Goal: Navigation & Orientation: Find specific page/section

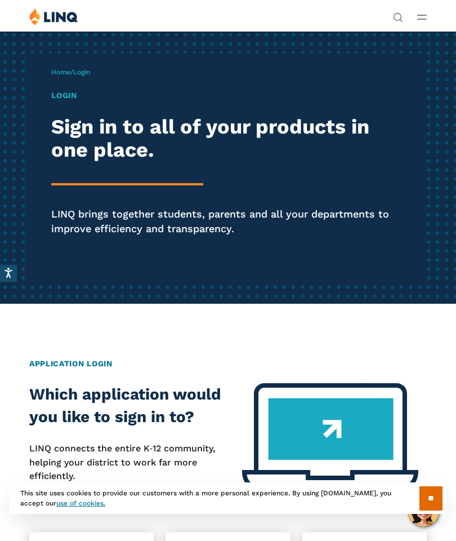
click at [420, 498] on input "**" at bounding box center [431, 498] width 23 height 24
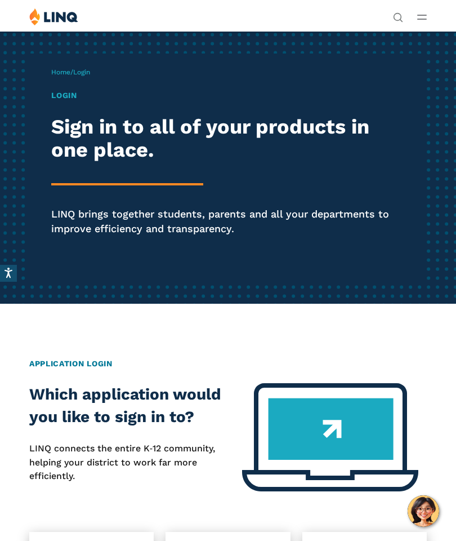
click at [65, 97] on h1 "Login" at bounding box center [228, 96] width 354 height 12
click at [63, 101] on h1 "Login" at bounding box center [228, 96] width 354 height 12
click at [166, 158] on h2 "Sign in to all of your products in one place." at bounding box center [228, 138] width 354 height 47
click at [420, 15] on line "Open Main Menu" at bounding box center [422, 15] width 8 height 0
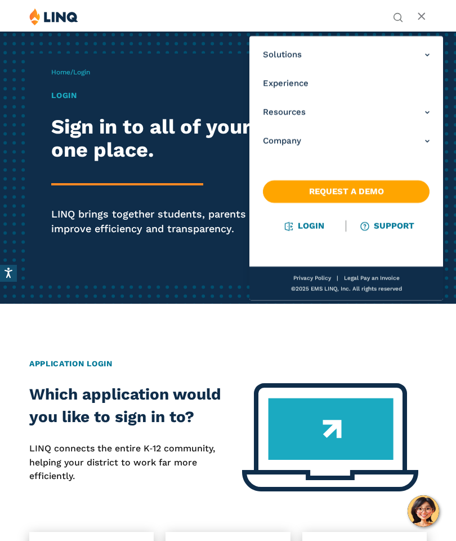
click at [306, 225] on link "Login" at bounding box center [305, 226] width 39 height 10
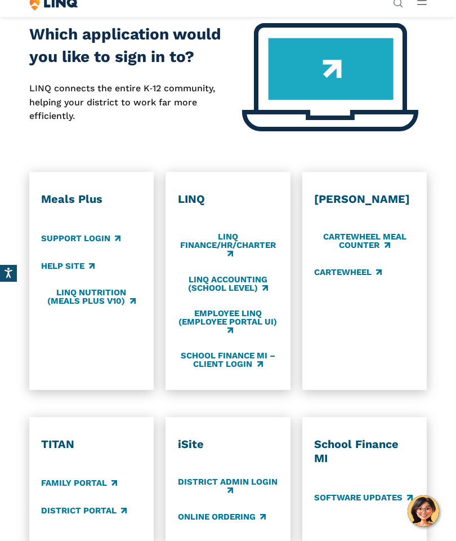
scroll to position [362, 0]
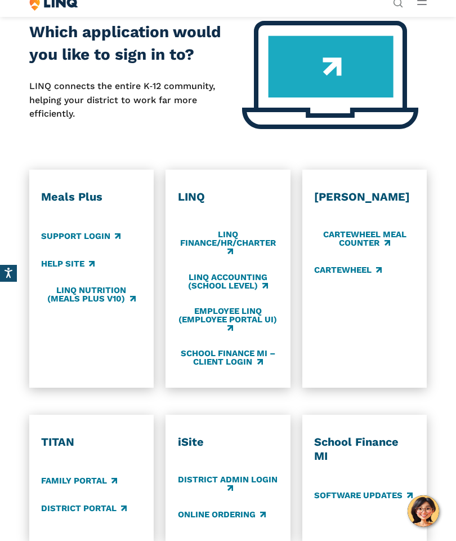
click at [64, 466] on div "TITAN Family Portal District Portal" at bounding box center [91, 478] width 101 height 86
click at [114, 514] on link "District Portal" at bounding box center [84, 508] width 86 height 12
